Goal: Find contact information: Find contact information

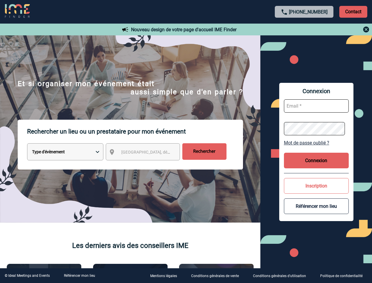
click at [186, 141] on p "Rechercher un lieu ou un prestataire pour mon événement" at bounding box center [135, 132] width 216 height 24
click at [353, 11] on p "Contact" at bounding box center [353, 12] width 28 height 12
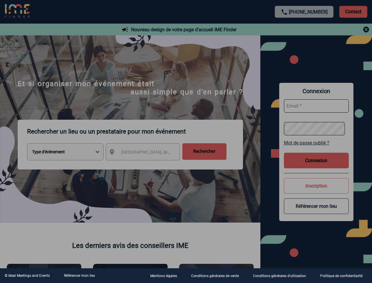
click at [304, 29] on body "[PHONE_NUMBER] Contact Contact Nouveau design de votre page d'accueil IME Finde…" at bounding box center [186, 141] width 372 height 283
click at [148, 153] on div at bounding box center [186, 141] width 372 height 283
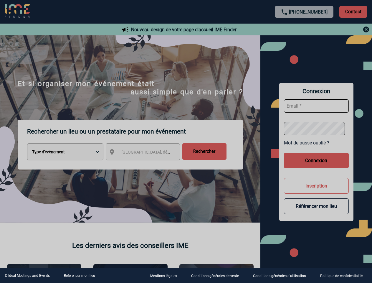
click at [316, 143] on body "[PHONE_NUMBER] Contact Contact Nouveau design de votre page d'accueil IME Finde…" at bounding box center [186, 141] width 372 height 283
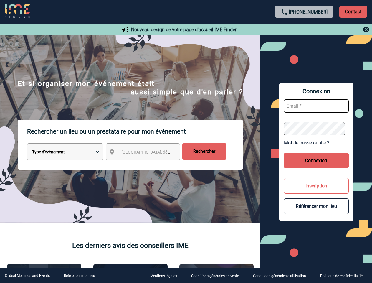
click at [316, 160] on button "Connexion" at bounding box center [316, 161] width 65 height 16
click at [316, 186] on body "[PHONE_NUMBER] Contact Contact Nouveau design de votre page d'accueil IME Finde…" at bounding box center [186, 141] width 372 height 283
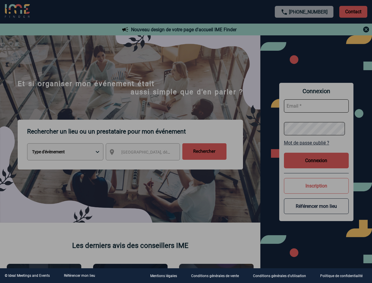
click at [316, 206] on div at bounding box center [186, 141] width 372 height 283
click at [79, 275] on link "Référencer mon lieu" at bounding box center [79, 275] width 31 height 4
